Goal: Information Seeking & Learning: Learn about a topic

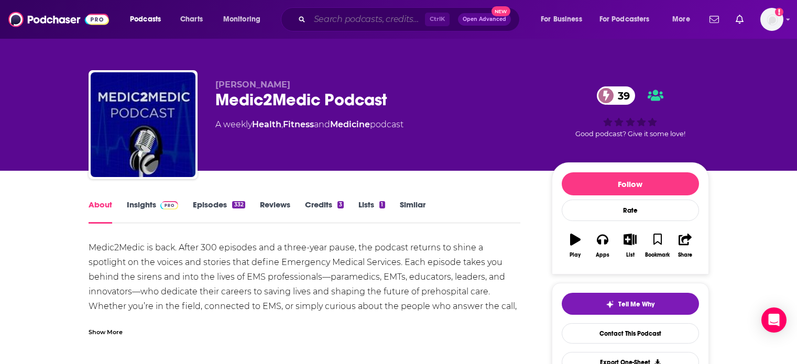
click at [391, 19] on input "Search podcasts, credits, & more..." at bounding box center [367, 19] width 115 height 17
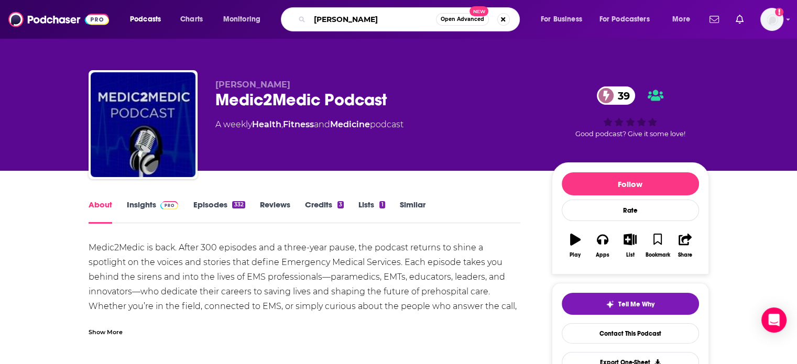
drag, startPoint x: 358, startPoint y: 19, endPoint x: 304, endPoint y: 22, distance: 54.1
click at [304, 22] on div "[PERSON_NAME] Open Advanced New" at bounding box center [400, 19] width 239 height 24
type input "biz help for you"
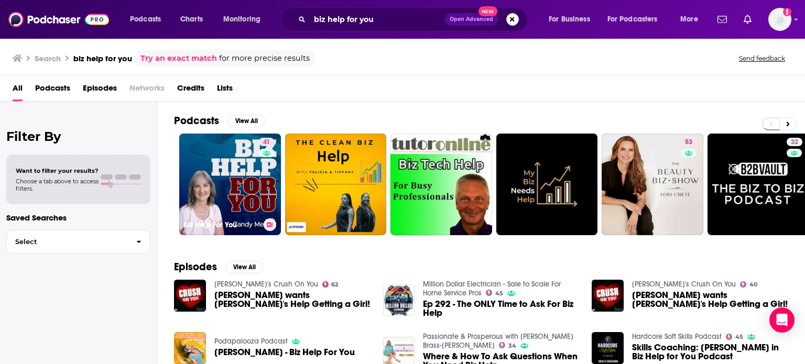
click at [239, 182] on link "41 Biz Help For You" at bounding box center [230, 185] width 102 height 102
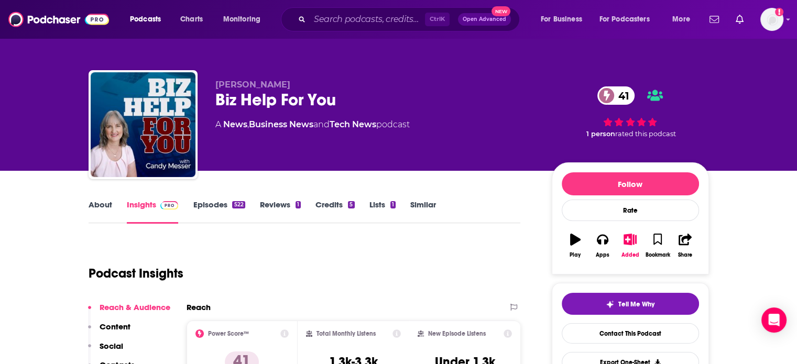
click at [109, 216] on link "About" at bounding box center [101, 212] width 24 height 24
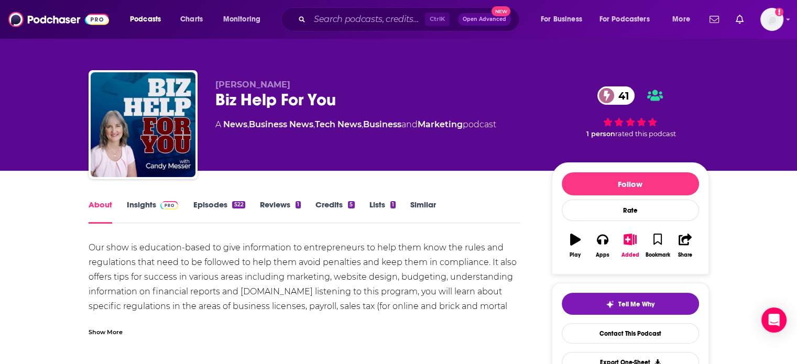
click at [117, 330] on div "Show More" at bounding box center [106, 332] width 34 height 10
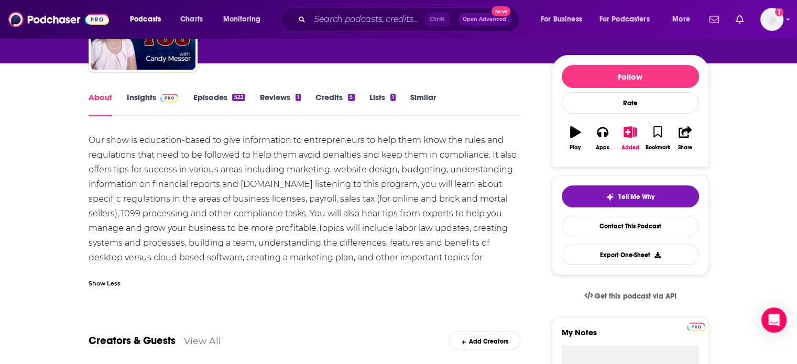
scroll to position [157, 0]
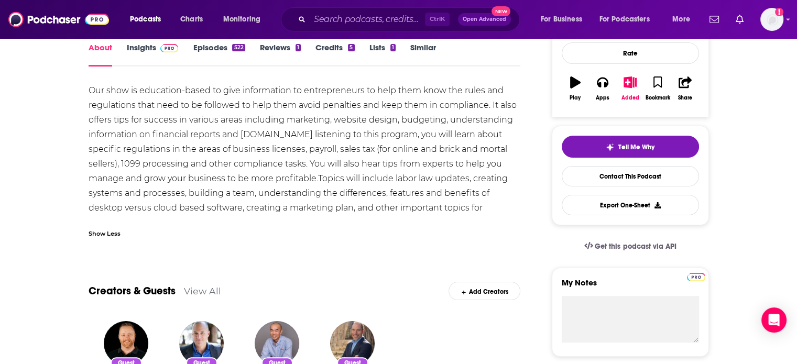
click at [129, 229] on div "Show Less" at bounding box center [305, 230] width 433 height 18
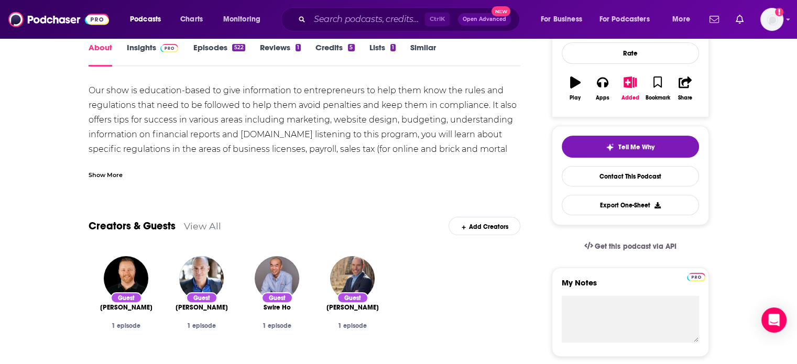
click at [111, 174] on div "Show More" at bounding box center [106, 174] width 34 height 10
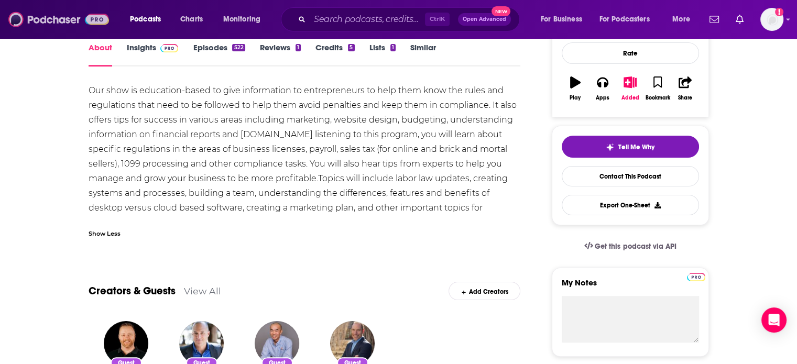
click at [78, 19] on img at bounding box center [58, 19] width 101 height 20
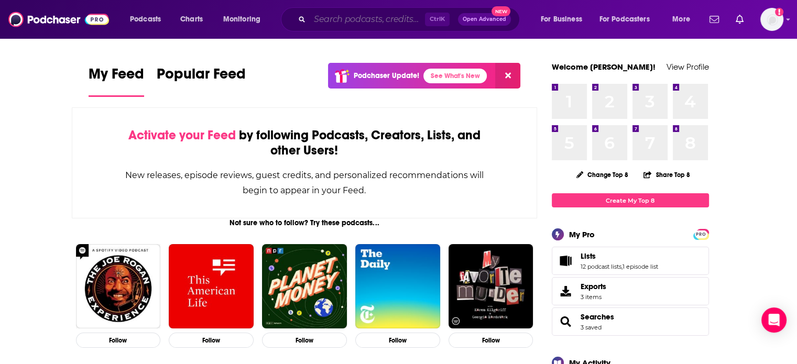
click at [347, 14] on input "Search podcasts, credits, & more..." at bounding box center [367, 19] width 115 height 17
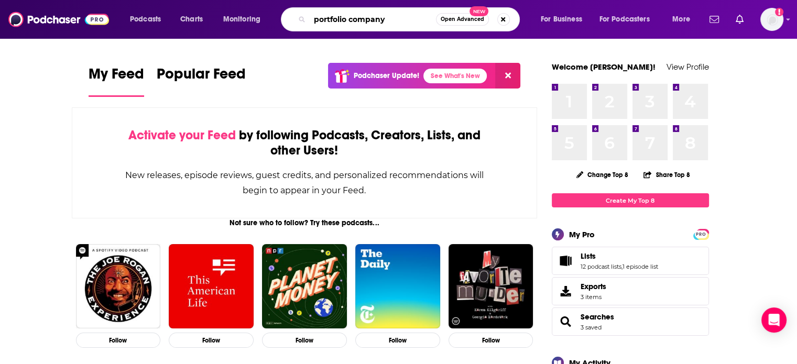
type input "portfolio company"
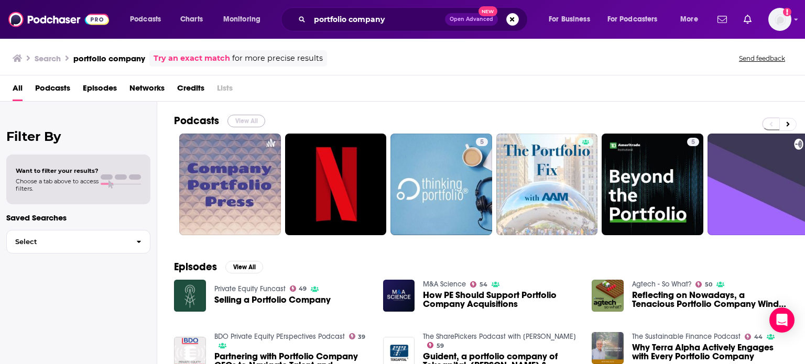
click at [244, 123] on button "View All" at bounding box center [247, 121] width 38 height 13
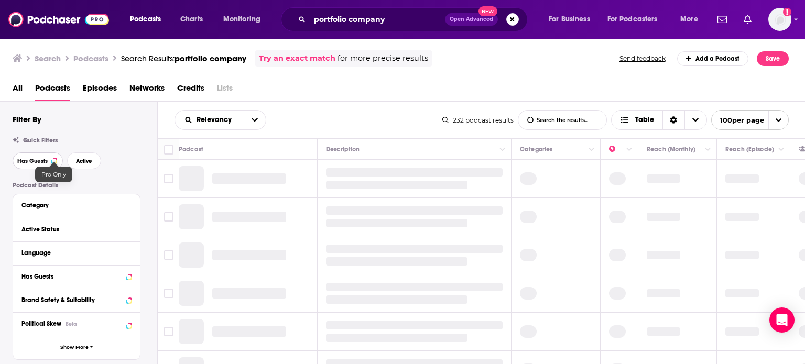
click at [52, 161] on div at bounding box center [54, 161] width 4 height 4
click at [82, 161] on span "Active" at bounding box center [84, 161] width 16 height 6
